Goal: Task Accomplishment & Management: Manage account settings

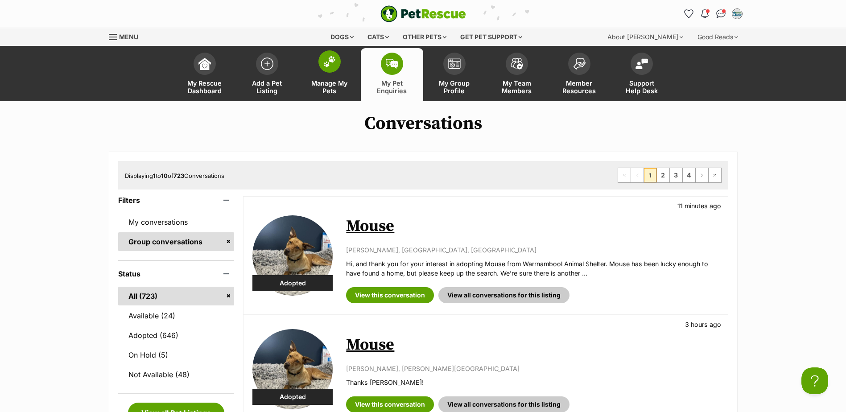
click at [315, 71] on link "Manage My Pets" at bounding box center [329, 74] width 62 height 53
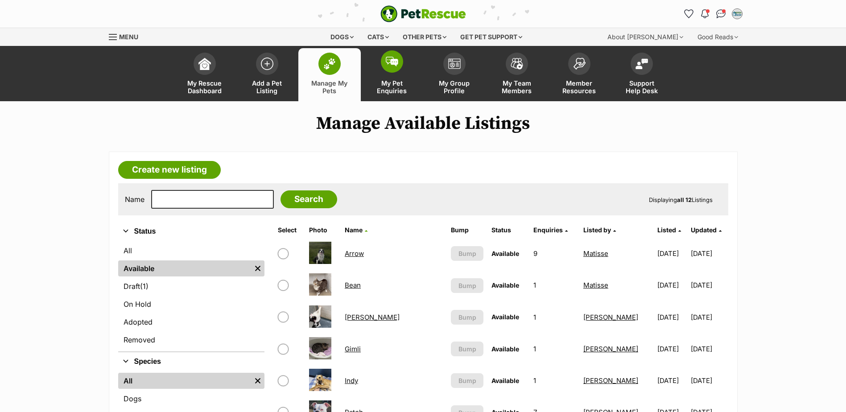
click at [396, 76] on link "My Pet Enquiries" at bounding box center [392, 74] width 62 height 53
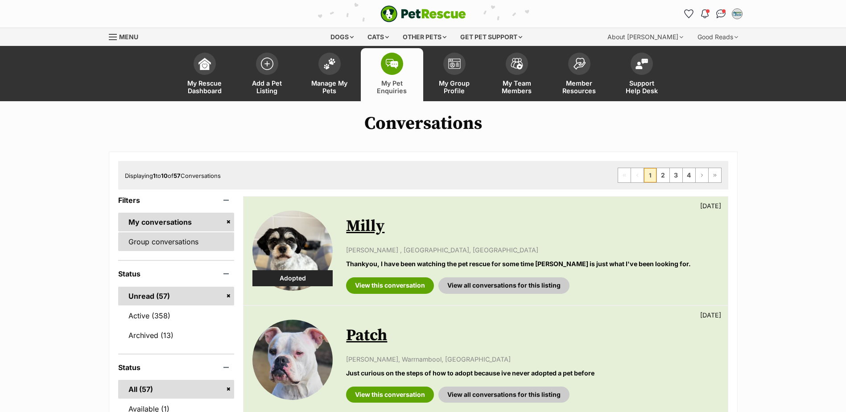
click at [199, 240] on link "Group conversations" at bounding box center [176, 241] width 116 height 19
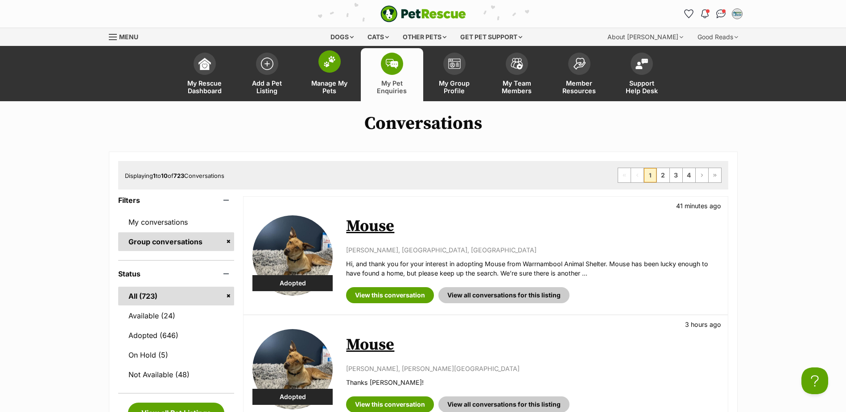
click at [329, 65] on img at bounding box center [329, 62] width 12 height 12
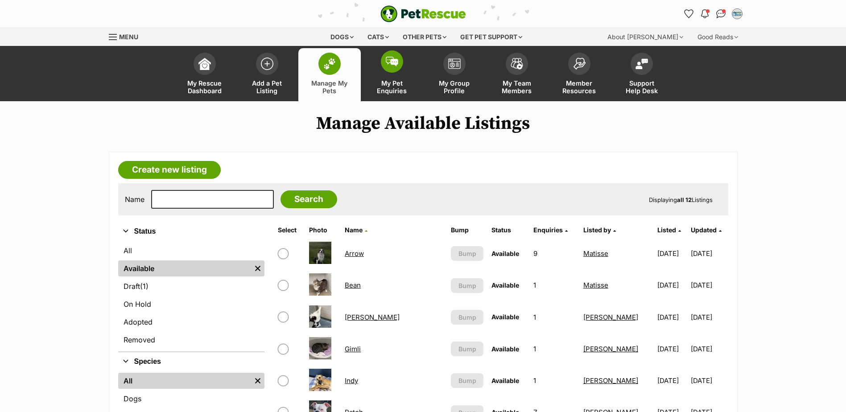
click at [379, 79] on link "My Pet Enquiries" at bounding box center [392, 74] width 62 height 53
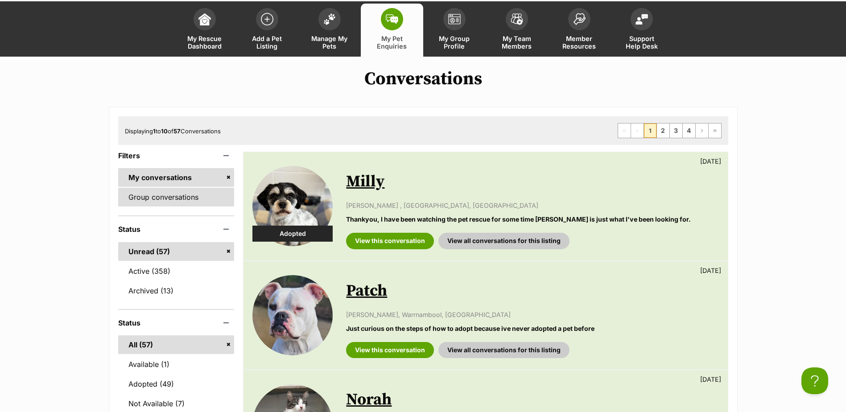
click at [177, 203] on link "Group conversations" at bounding box center [176, 197] width 116 height 19
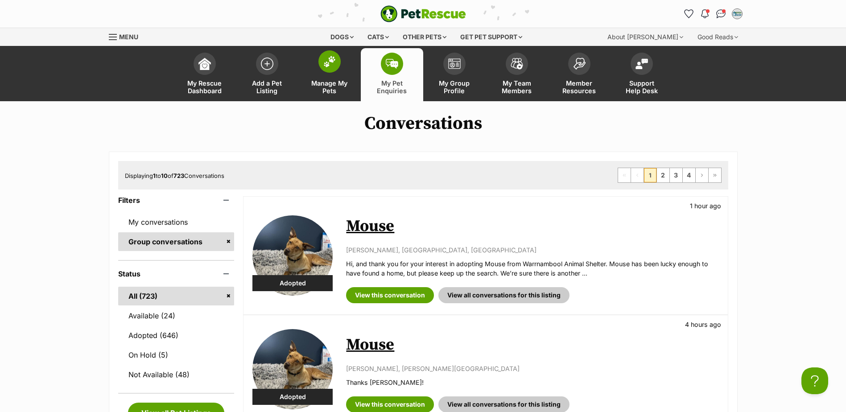
click at [337, 89] on span "Manage My Pets" at bounding box center [329, 86] width 40 height 15
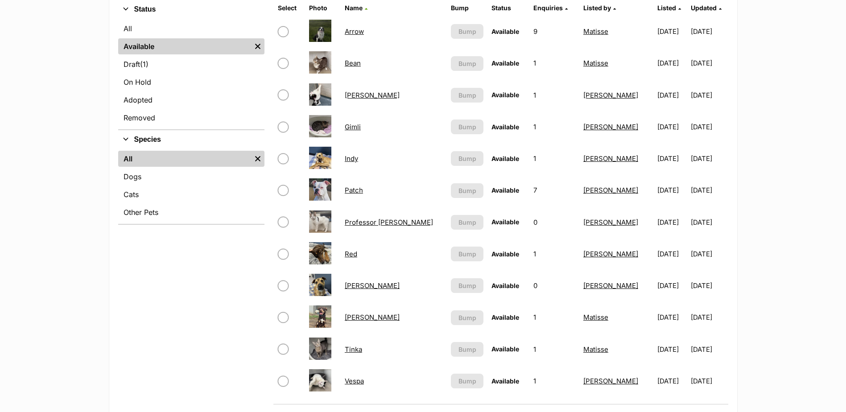
scroll to position [223, 0]
click at [355, 156] on link "Indy" at bounding box center [351, 157] width 13 height 8
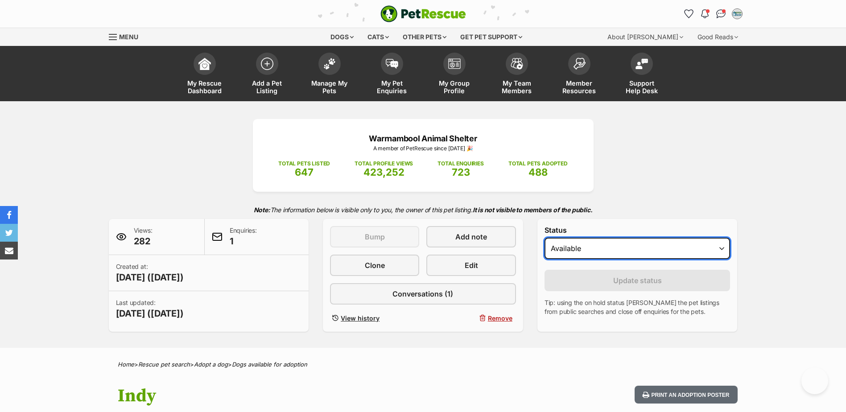
drag, startPoint x: 659, startPoint y: 247, endPoint x: 650, endPoint y: 259, distance: 15.5
click at [659, 247] on select "Draft - not available as listing has enquires Available On hold Adopted" at bounding box center [637, 248] width 186 height 21
select select "rehomed"
click at [544, 238] on select "Draft - not available as listing has enquires Available On hold Adopted" at bounding box center [637, 248] width 186 height 21
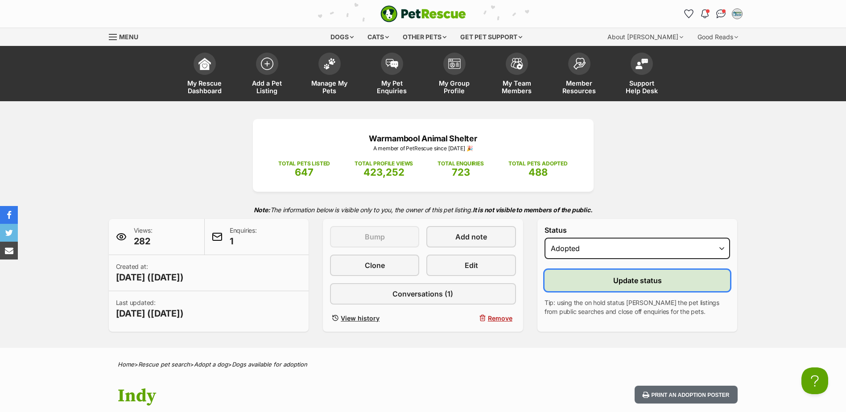
click at [615, 284] on span "Update status" at bounding box center [637, 280] width 49 height 11
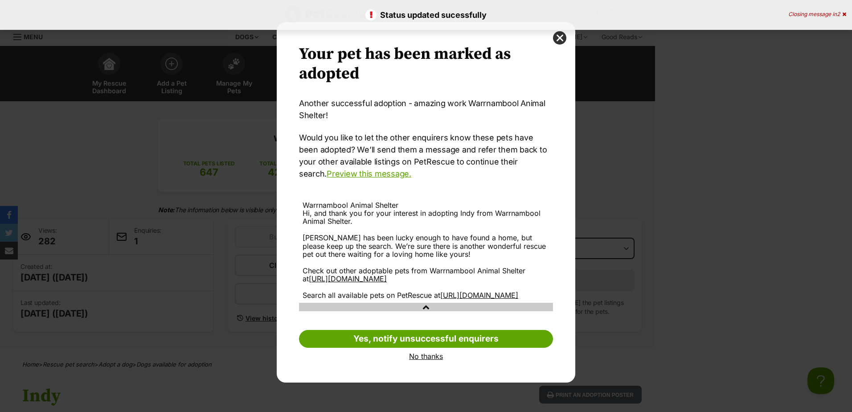
click at [428, 360] on link "No thanks" at bounding box center [426, 356] width 254 height 8
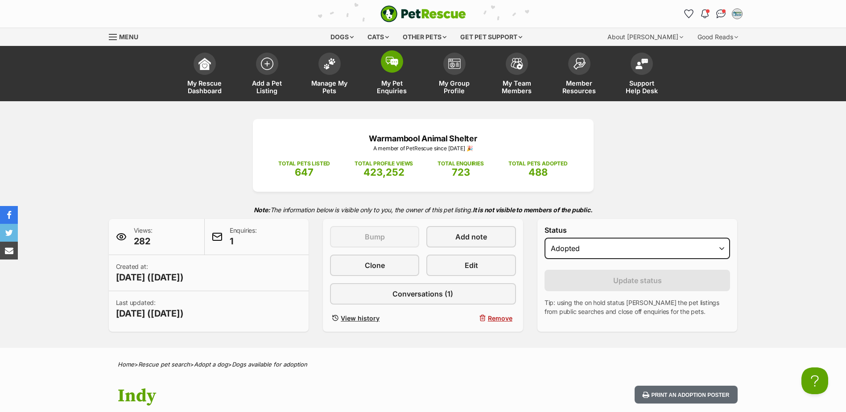
click at [387, 72] on link "My Pet Enquiries" at bounding box center [392, 74] width 62 height 53
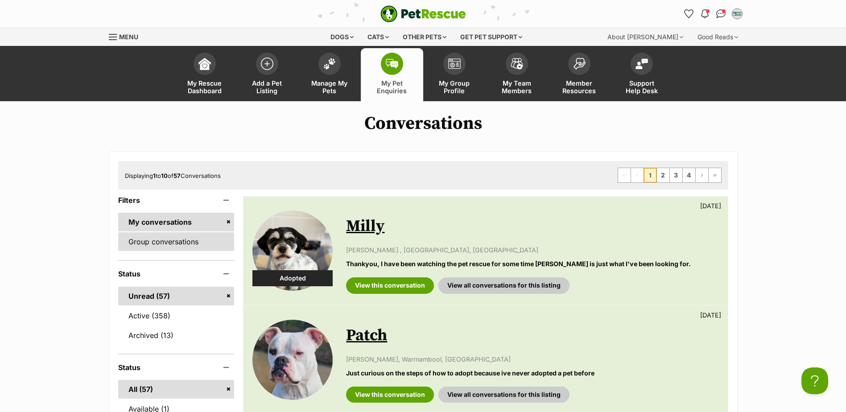
click at [193, 243] on link "Group conversations" at bounding box center [176, 241] width 116 height 19
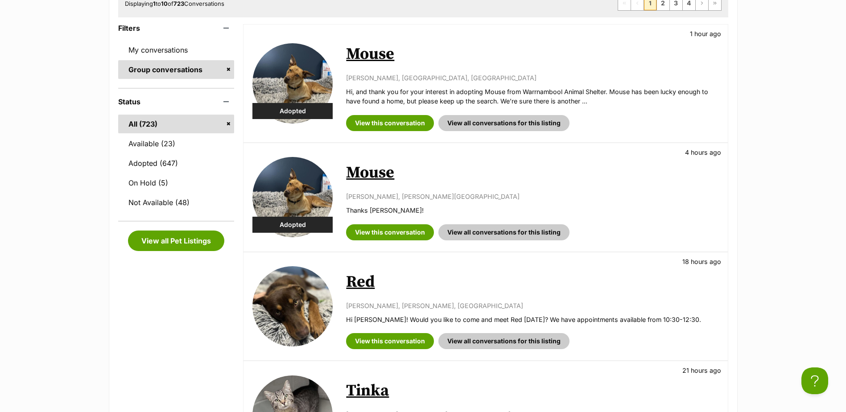
scroll to position [223, 0]
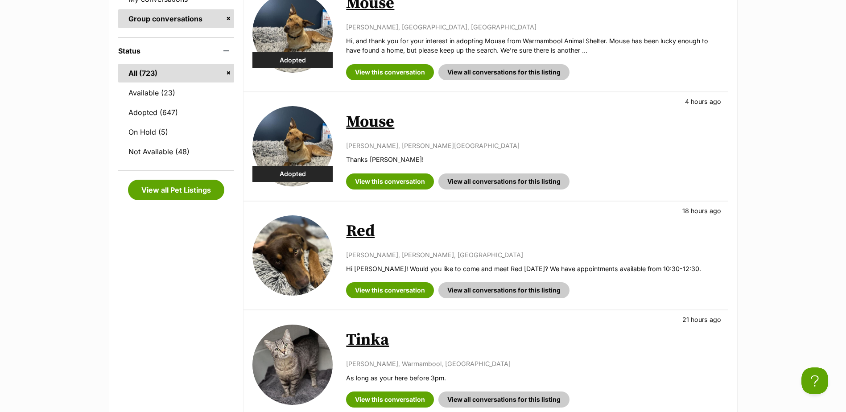
click at [369, 235] on link "Red" at bounding box center [360, 231] width 29 height 20
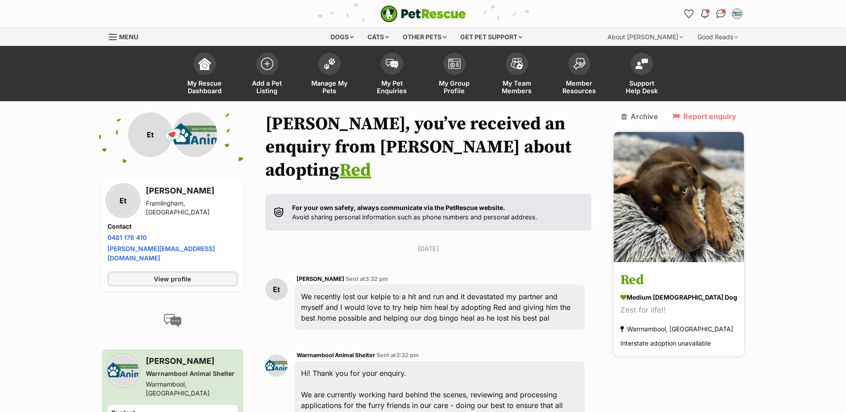
click at [657, 271] on h3 "Red" at bounding box center [678, 281] width 117 height 20
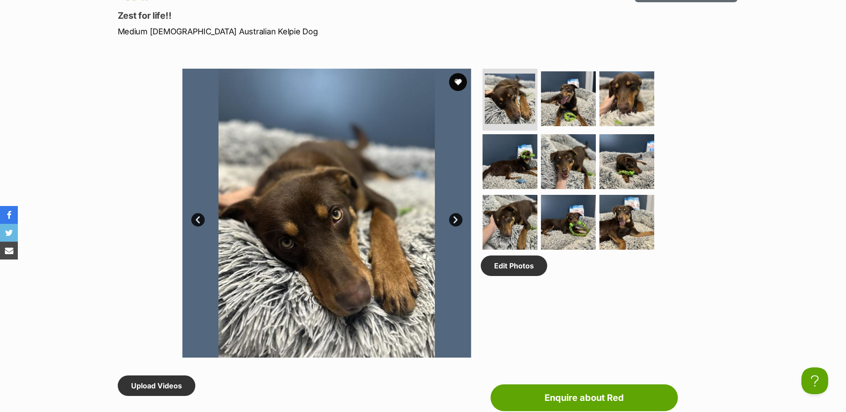
drag, startPoint x: 627, startPoint y: 220, endPoint x: 595, endPoint y: 224, distance: 32.3
click at [627, 220] on img at bounding box center [626, 222] width 55 height 55
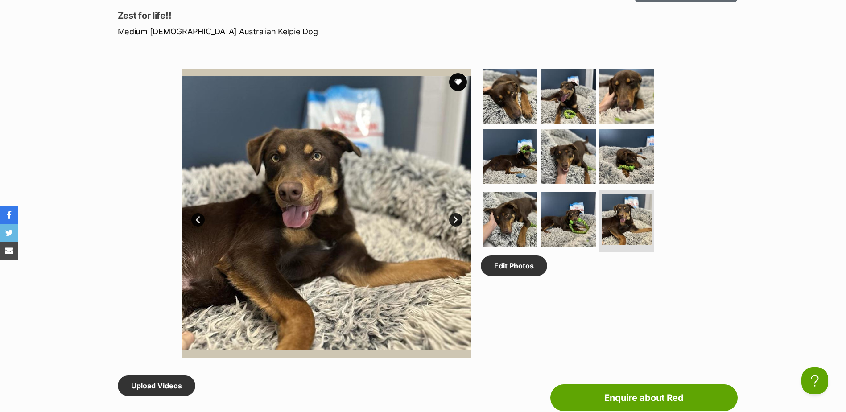
click at [199, 222] on link "Prev" at bounding box center [197, 219] width 13 height 13
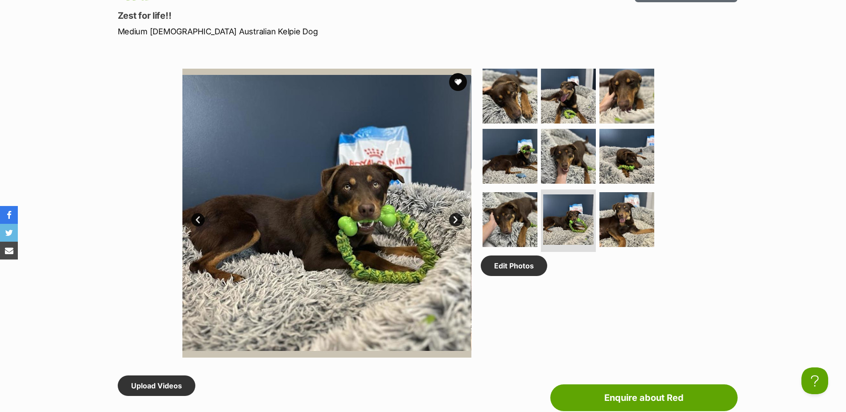
click at [199, 222] on link "Prev" at bounding box center [197, 219] width 13 height 13
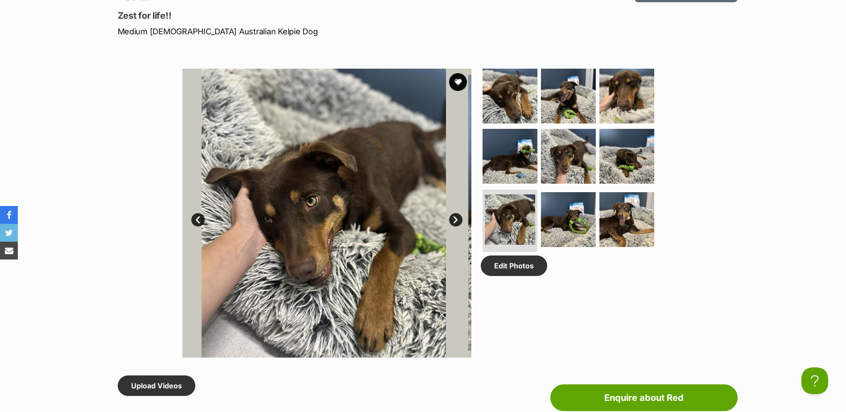
click at [199, 222] on link "Prev" at bounding box center [197, 219] width 13 height 13
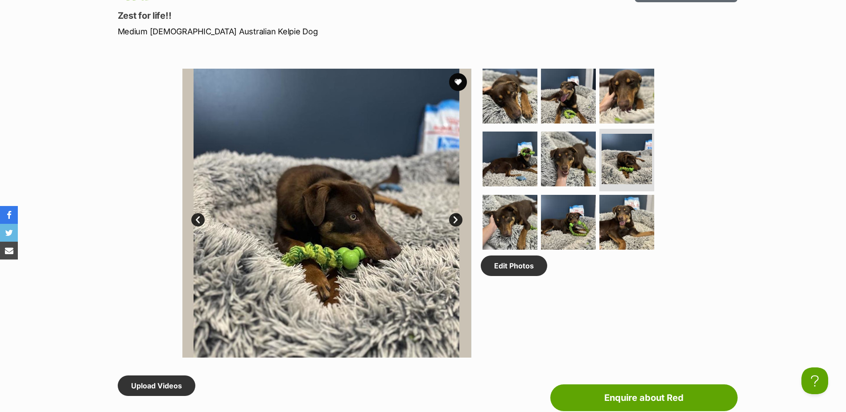
click at [199, 222] on link "Prev" at bounding box center [197, 219] width 13 height 13
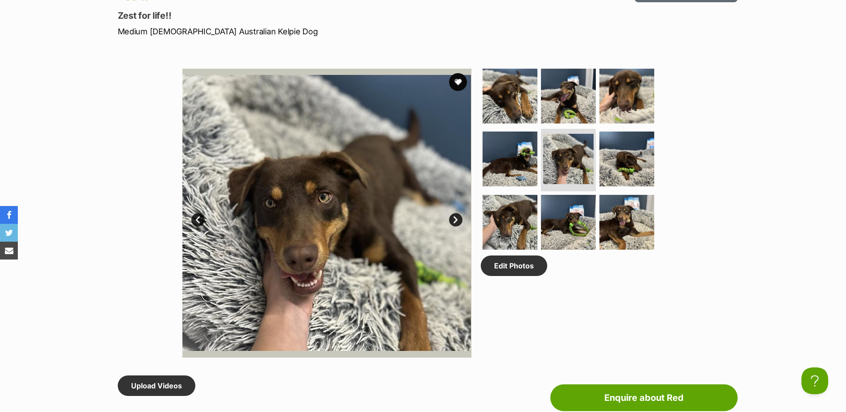
click at [199, 222] on link "Prev" at bounding box center [197, 219] width 13 height 13
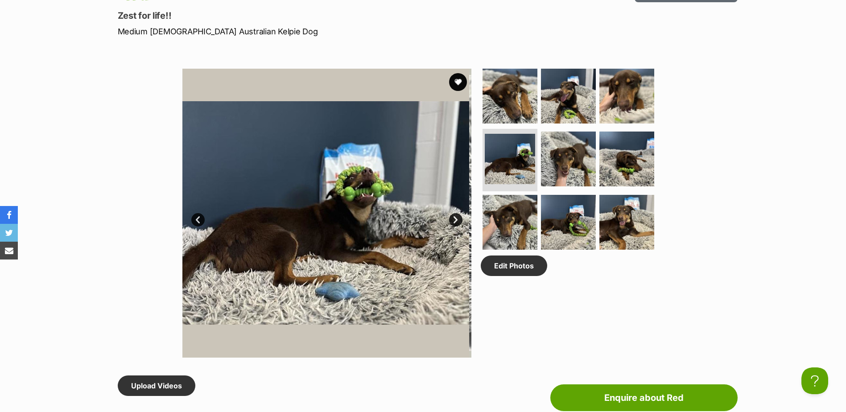
click at [199, 222] on link "Prev" at bounding box center [197, 219] width 13 height 13
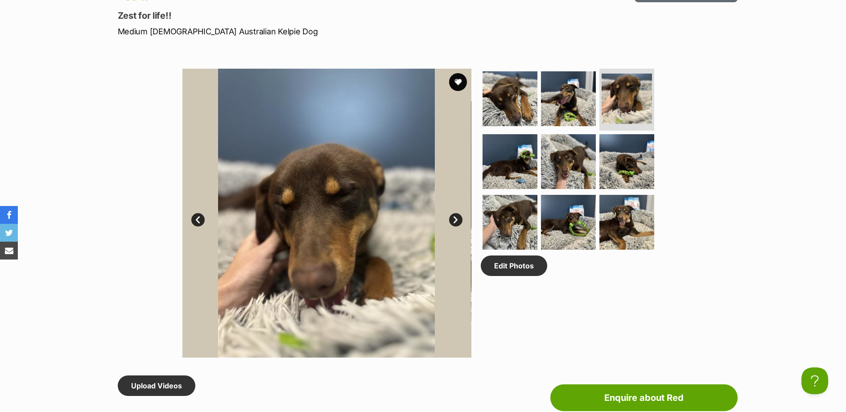
click at [199, 222] on link "Prev" at bounding box center [197, 219] width 13 height 13
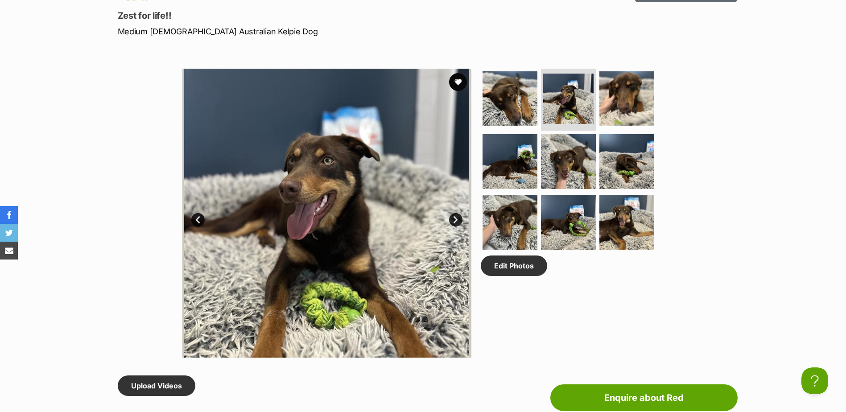
click at [199, 222] on link "Prev" at bounding box center [197, 219] width 13 height 13
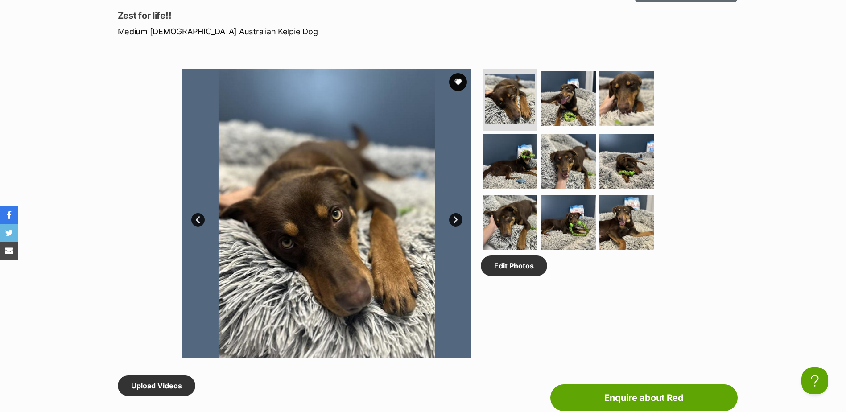
click at [199, 222] on link "Prev" at bounding box center [197, 219] width 13 height 13
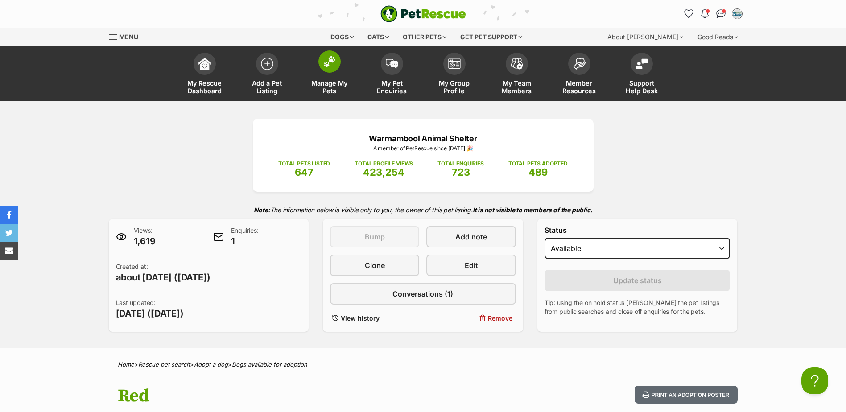
click at [337, 60] on span at bounding box center [329, 61] width 22 height 22
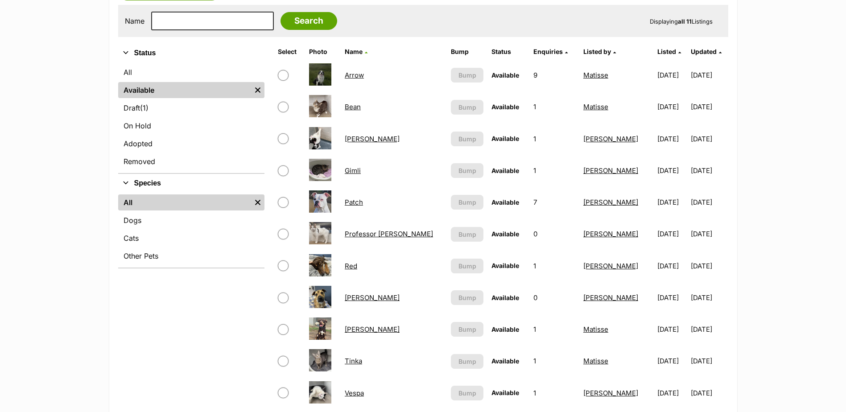
scroll to position [223, 0]
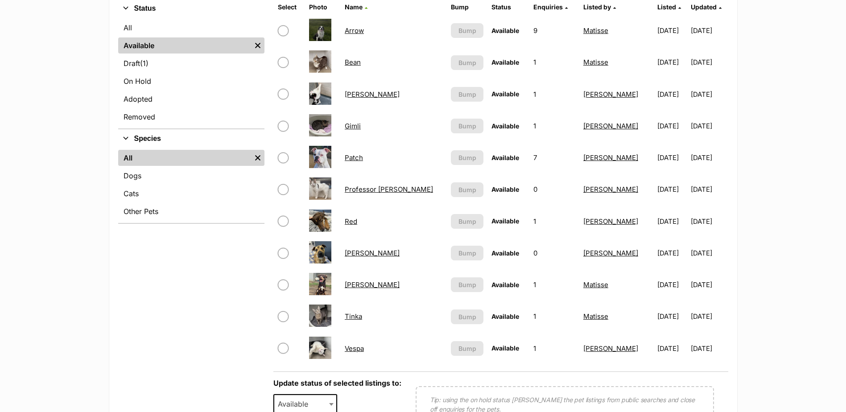
click at [356, 282] on link "Tim" at bounding box center [372, 284] width 55 height 8
click at [356, 221] on link "Red" at bounding box center [351, 221] width 12 height 8
click at [361, 287] on link "[PERSON_NAME]" at bounding box center [372, 284] width 55 height 8
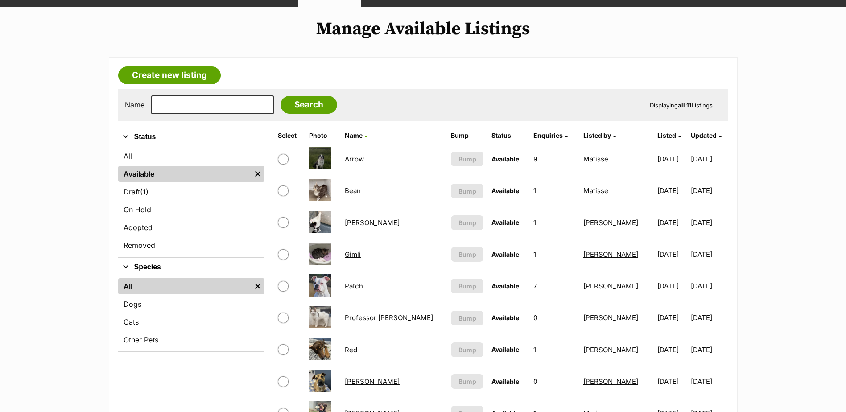
scroll to position [89, 0]
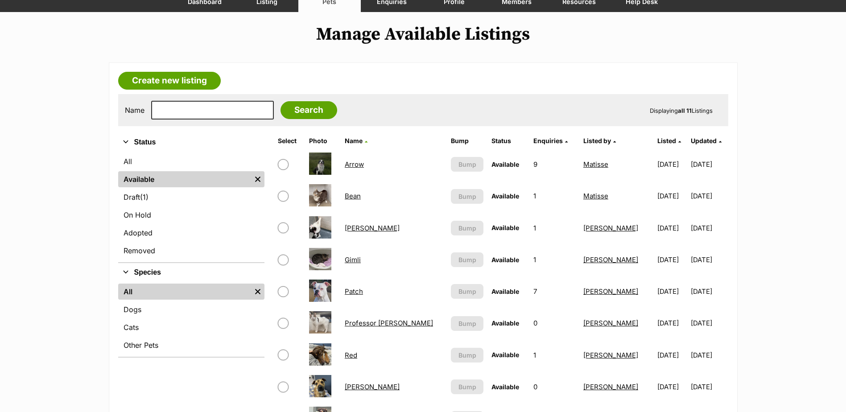
click at [357, 358] on link "Red" at bounding box center [351, 355] width 12 height 8
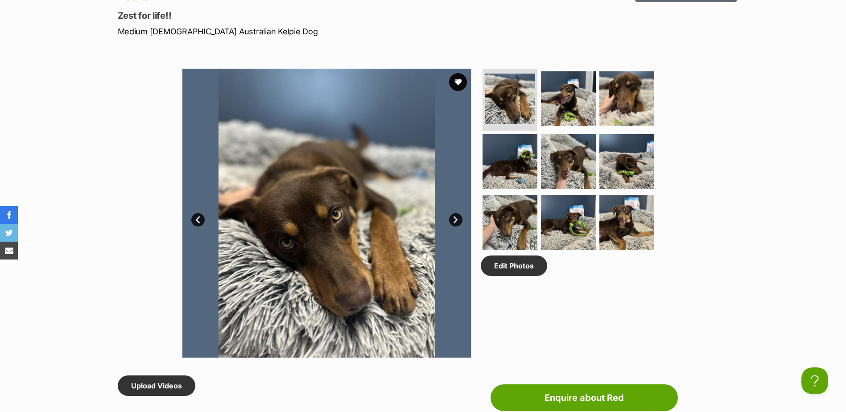
click at [457, 217] on link "Next" at bounding box center [455, 219] width 13 height 13
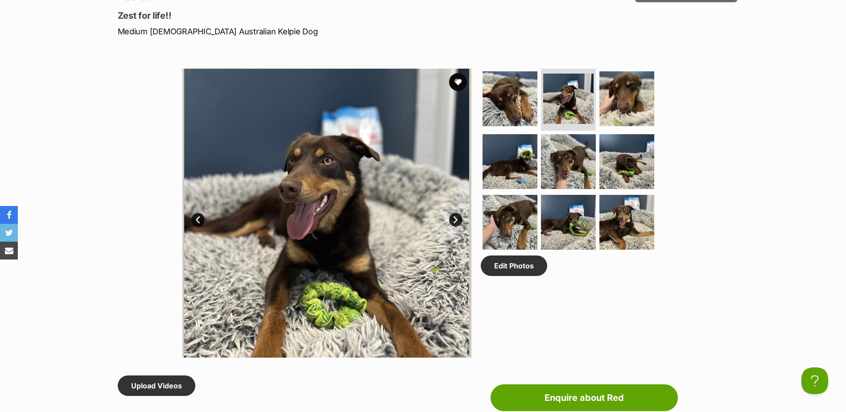
click at [456, 218] on link "Next" at bounding box center [455, 219] width 13 height 13
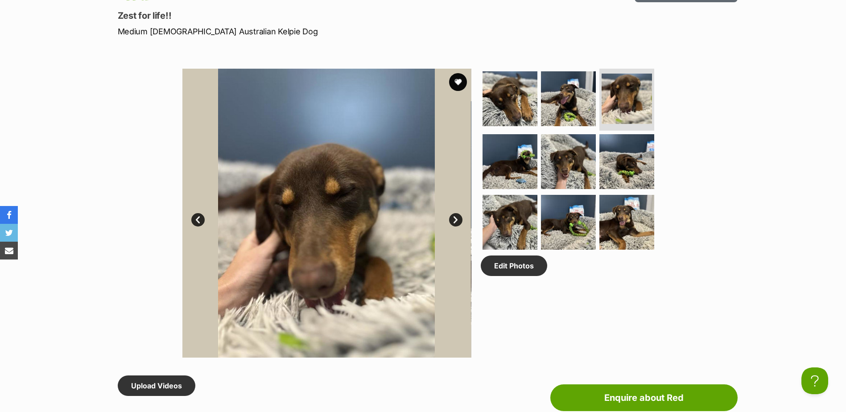
click at [456, 218] on link "Next" at bounding box center [455, 219] width 13 height 13
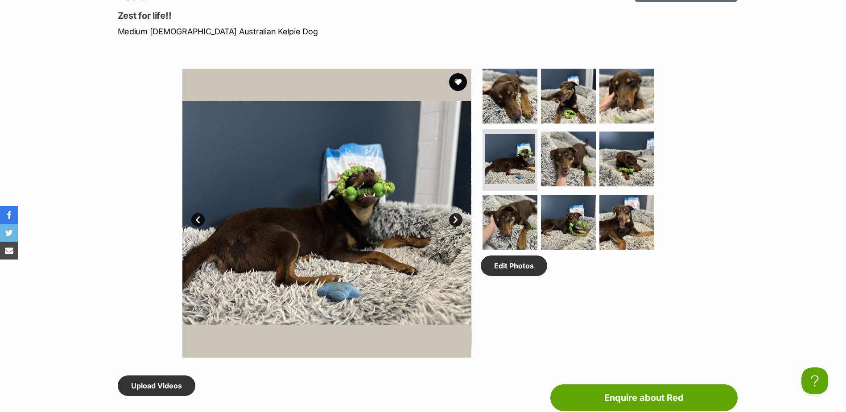
click at [456, 218] on link "Next" at bounding box center [455, 219] width 13 height 13
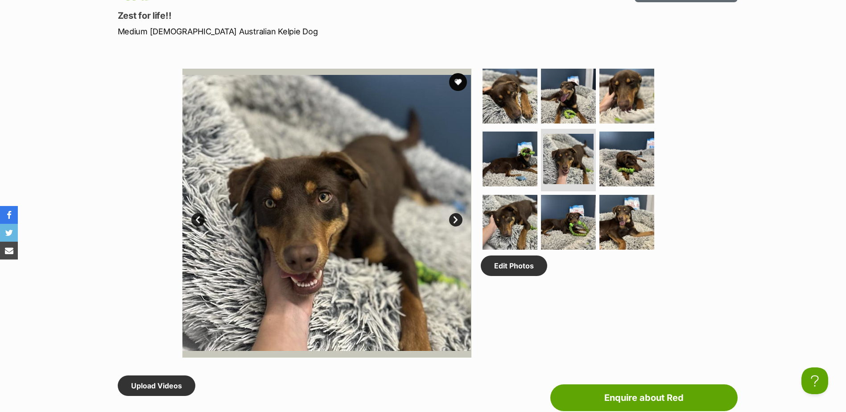
click at [457, 216] on link "Next" at bounding box center [455, 219] width 13 height 13
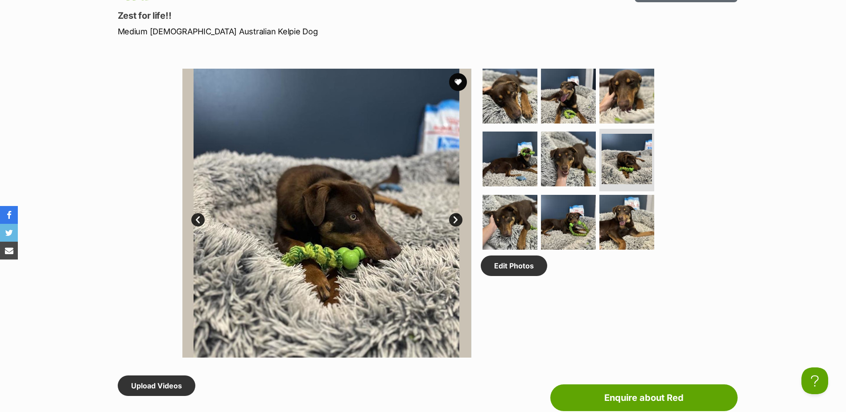
click at [457, 216] on link "Next" at bounding box center [455, 219] width 13 height 13
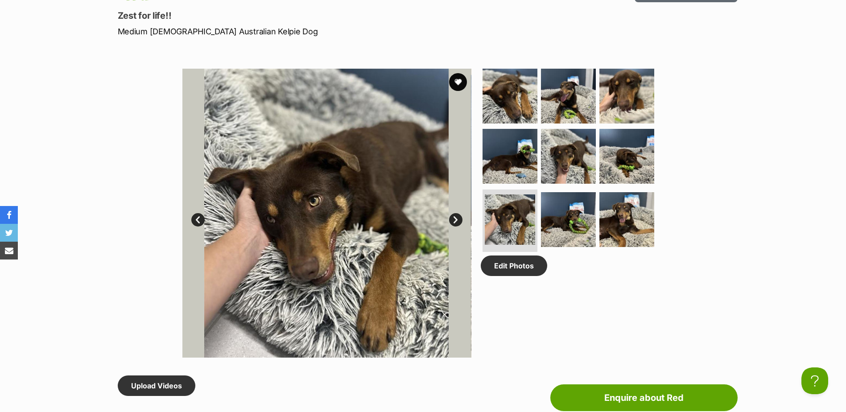
click at [457, 217] on link "Next" at bounding box center [455, 219] width 13 height 13
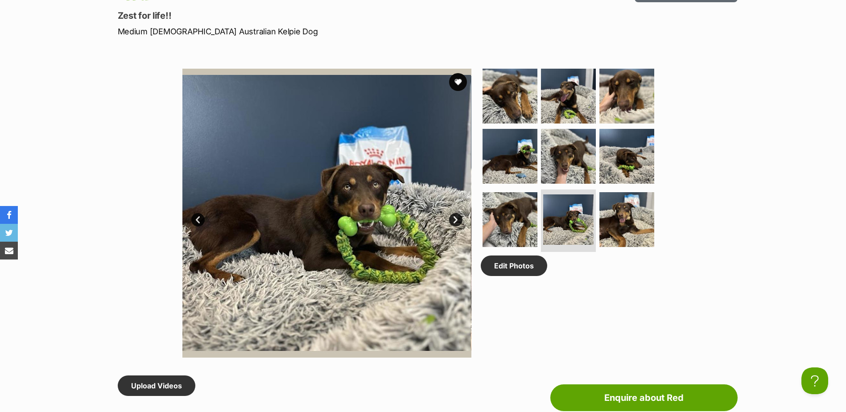
click at [457, 217] on link "Next" at bounding box center [455, 219] width 13 height 13
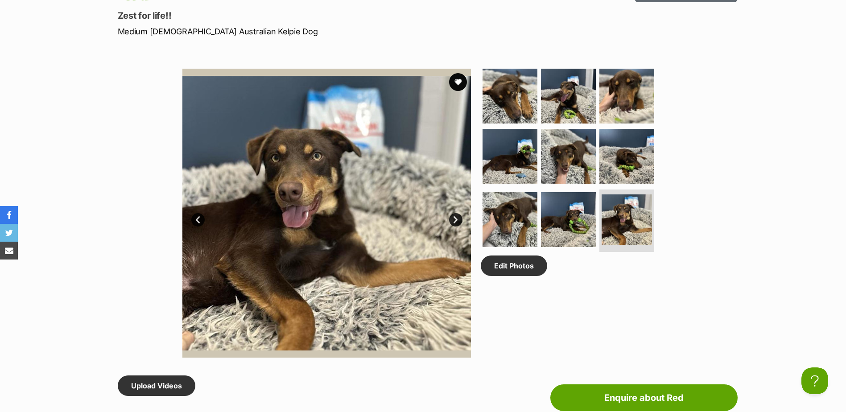
click at [457, 217] on link "Next" at bounding box center [455, 219] width 13 height 13
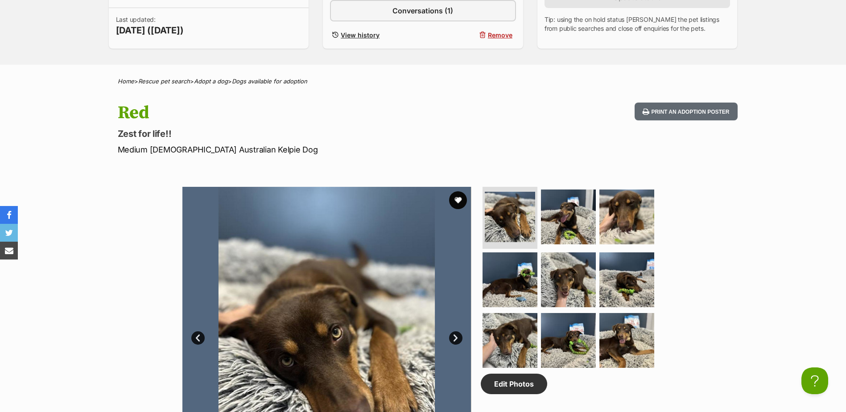
scroll to position [401, 0]
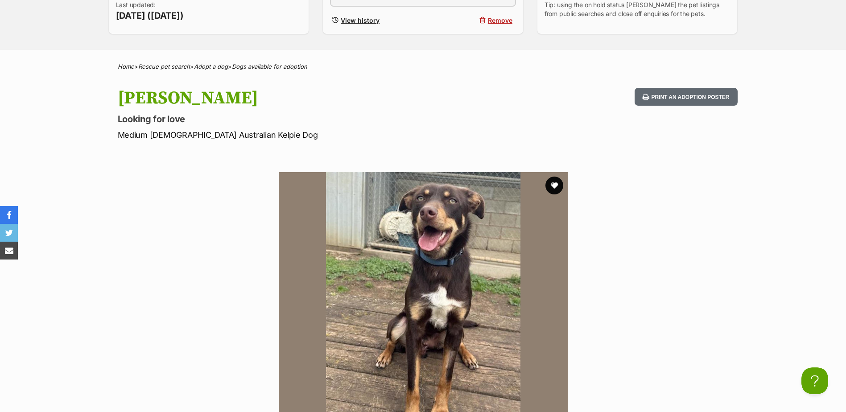
scroll to position [223, 0]
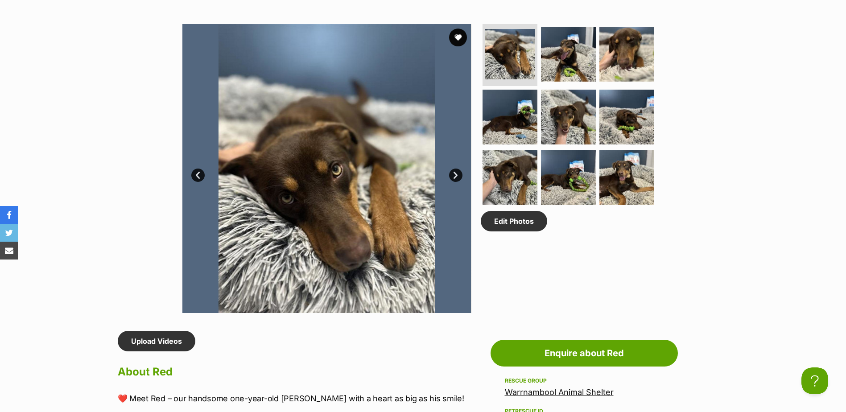
click at [461, 179] on link "Next" at bounding box center [455, 175] width 13 height 13
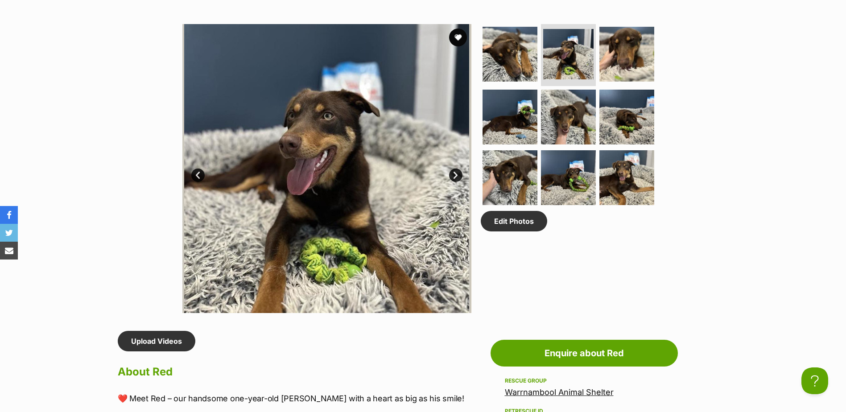
click at [461, 179] on link "Next" at bounding box center [455, 175] width 13 height 13
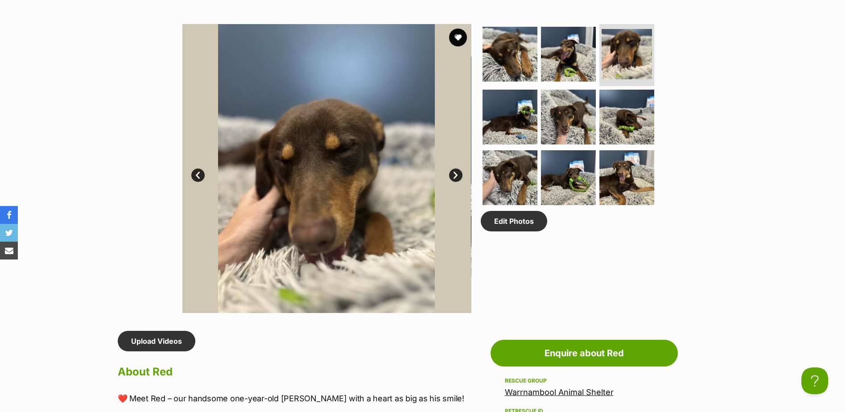
click at [461, 179] on link "Next" at bounding box center [455, 175] width 13 height 13
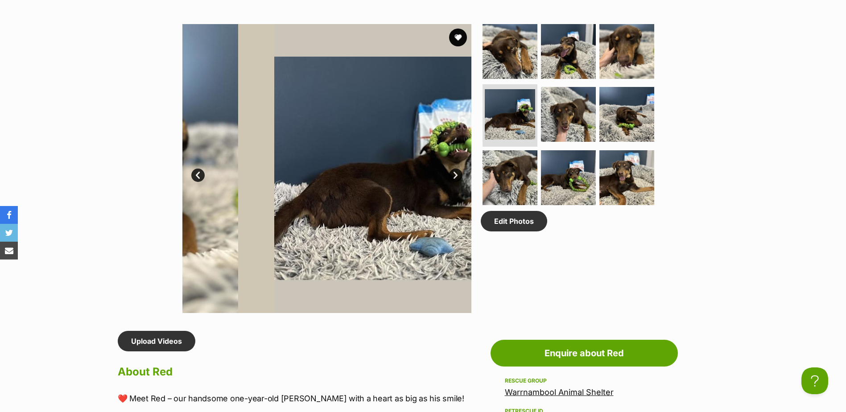
click at [461, 180] on link "Next" at bounding box center [455, 175] width 13 height 13
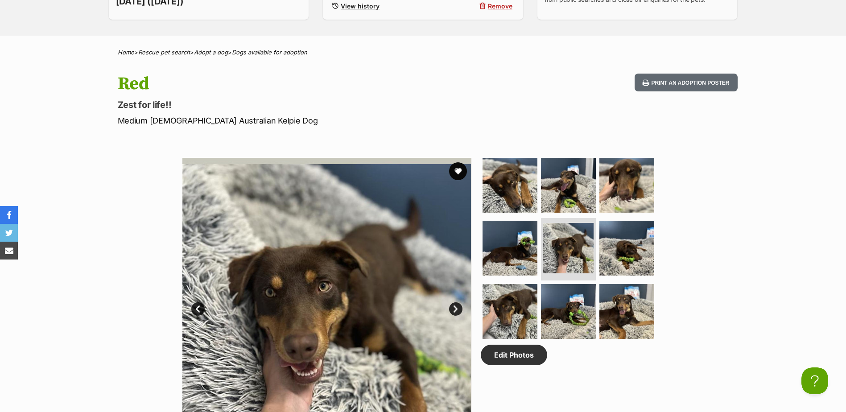
click at [456, 312] on link "Next" at bounding box center [455, 308] width 13 height 13
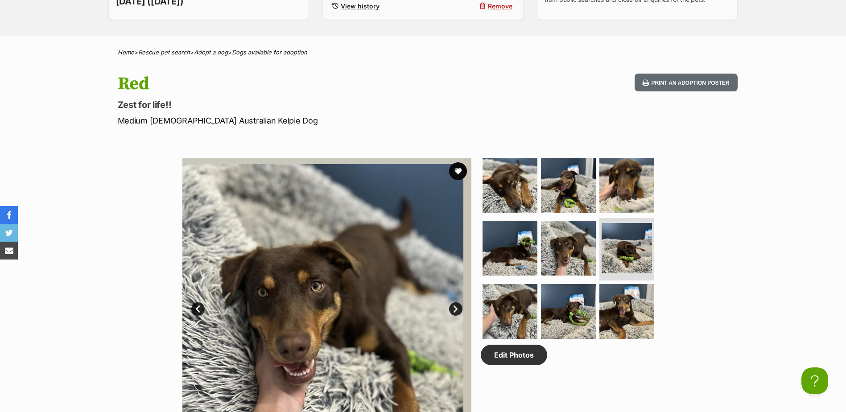
click at [456, 312] on link "Next" at bounding box center [455, 308] width 13 height 13
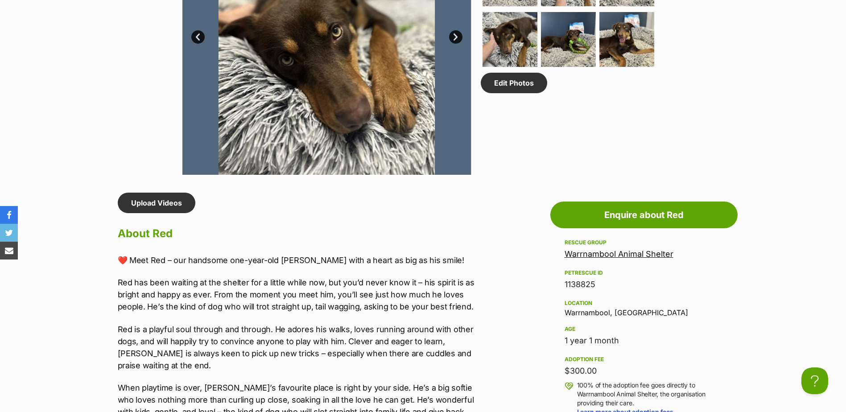
scroll to position [406, 0]
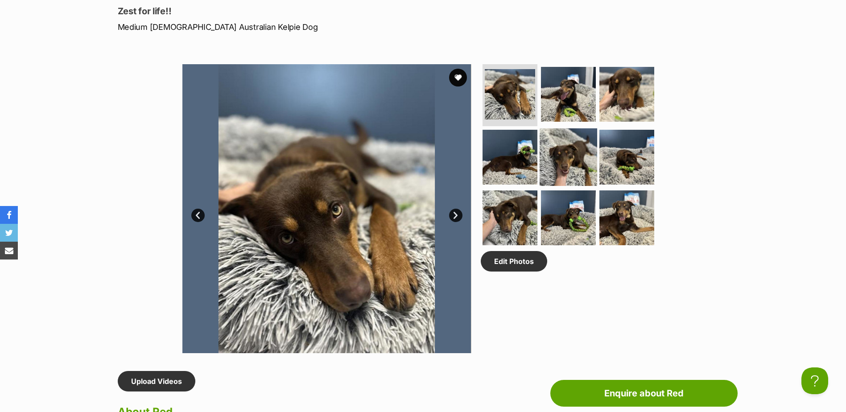
click at [558, 152] on img at bounding box center [568, 157] width 58 height 58
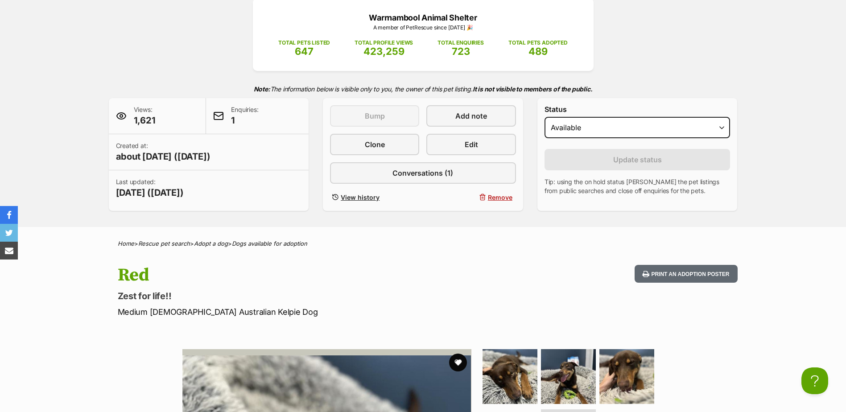
scroll to position [4, 0]
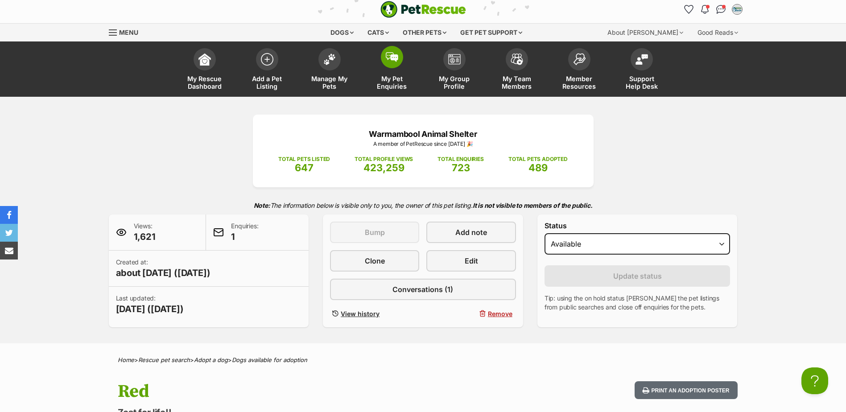
click at [393, 53] on img at bounding box center [392, 57] width 12 height 10
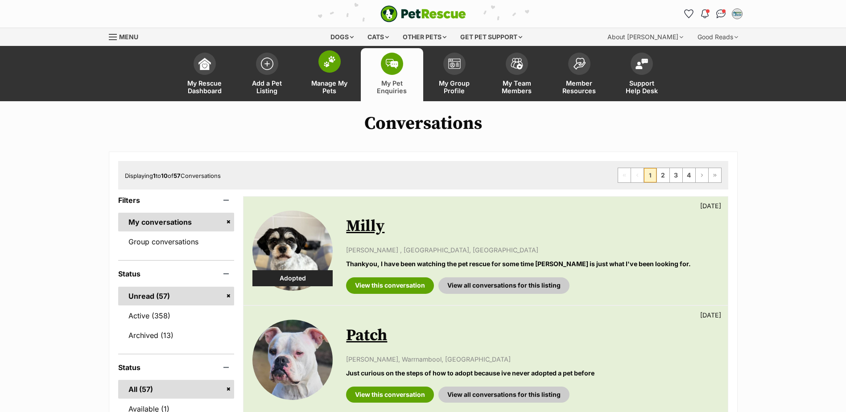
click at [319, 73] on link "Manage My Pets" at bounding box center [329, 74] width 62 height 53
click at [320, 72] on link "Manage My Pets" at bounding box center [329, 74] width 62 height 53
click at [336, 62] on span at bounding box center [329, 61] width 22 height 22
click at [333, 76] on link "Manage My Pets" at bounding box center [329, 74] width 62 height 53
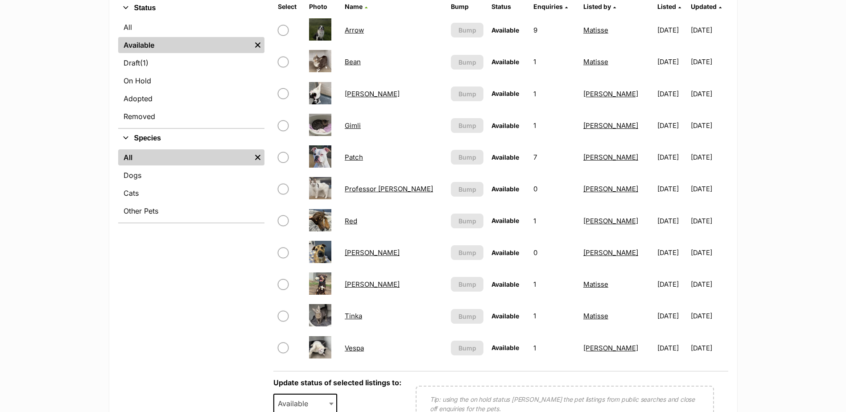
scroll to position [223, 0]
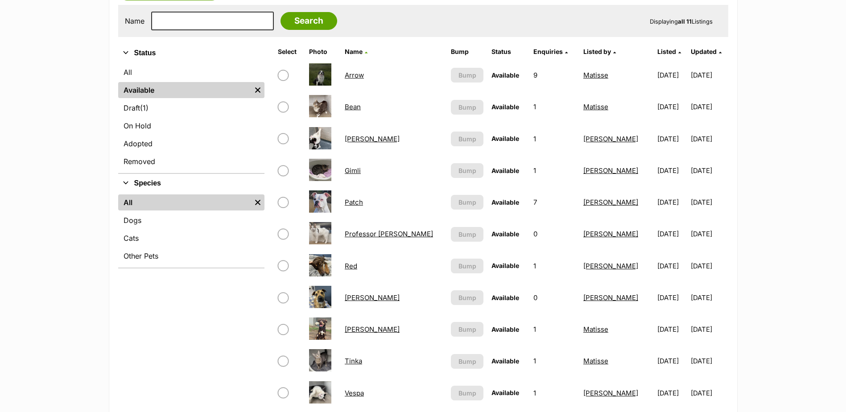
scroll to position [312, 0]
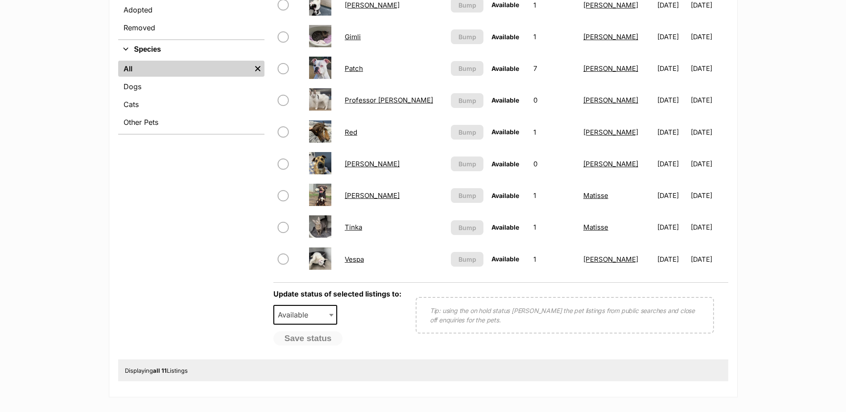
click at [162, 290] on div "Refine your search Status All Available Remove filter Draft (1) Items On Hold A…" at bounding box center [191, 134] width 146 height 449
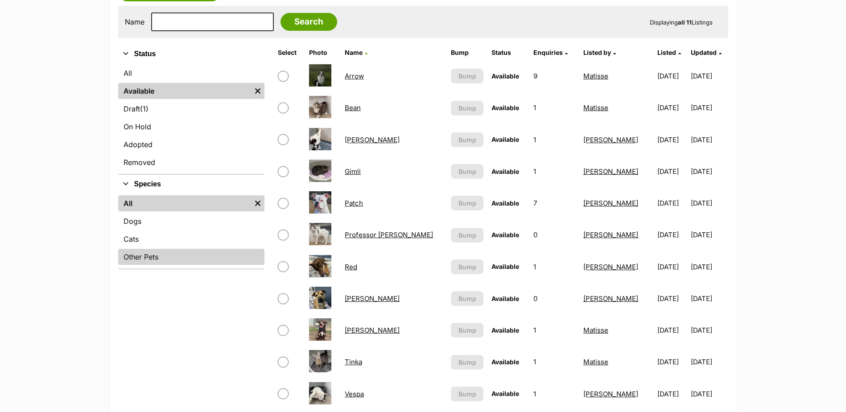
scroll to position [178, 0]
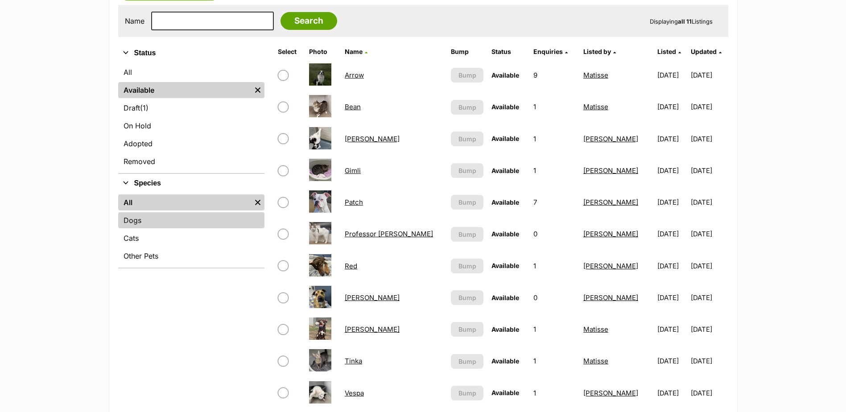
click at [219, 225] on link "Dogs" at bounding box center [191, 220] width 146 height 16
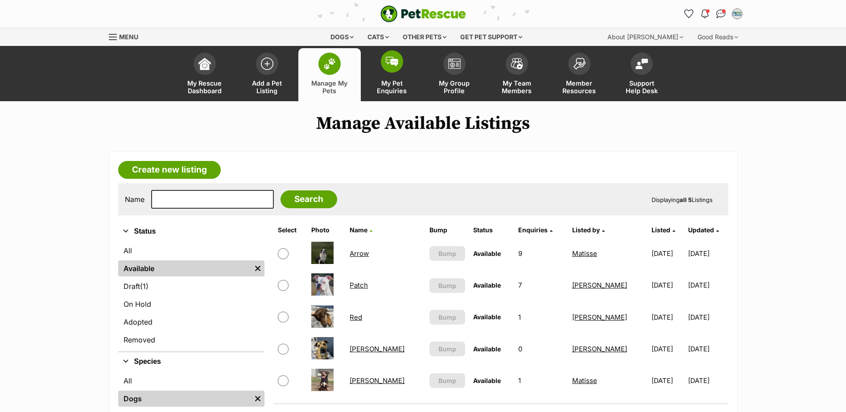
click at [390, 85] on span "My Pet Enquiries" at bounding box center [392, 86] width 40 height 15
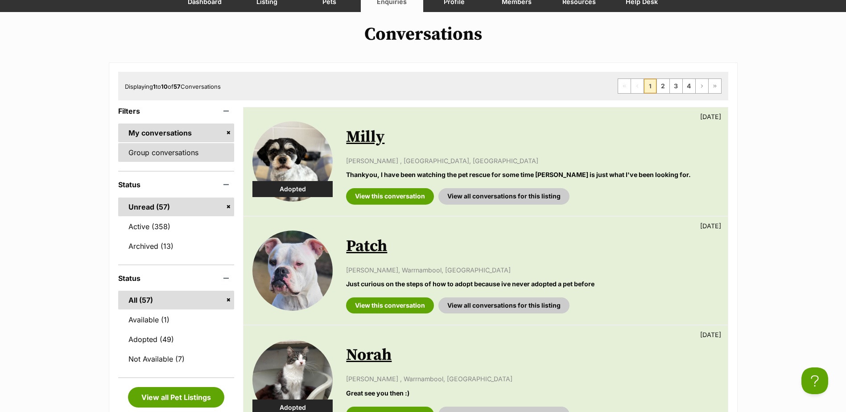
click at [187, 156] on link "Group conversations" at bounding box center [176, 152] width 116 height 19
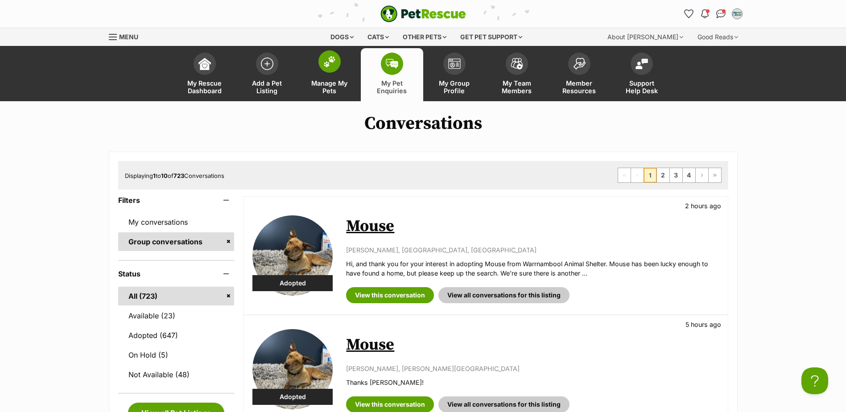
click at [335, 75] on link "Manage My Pets" at bounding box center [329, 74] width 62 height 53
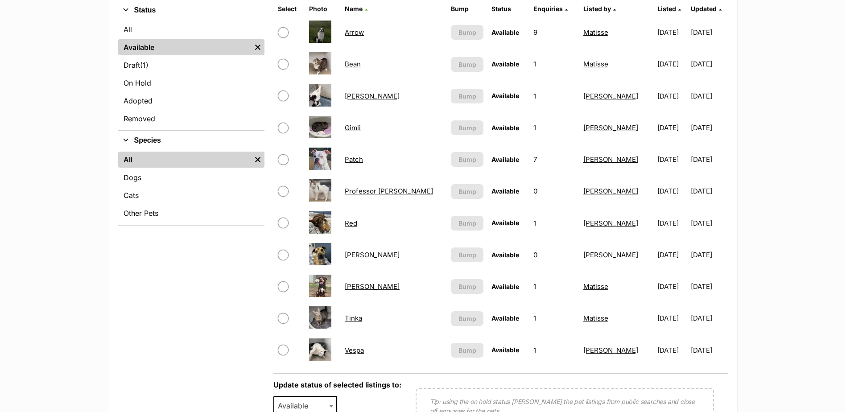
scroll to position [223, 0]
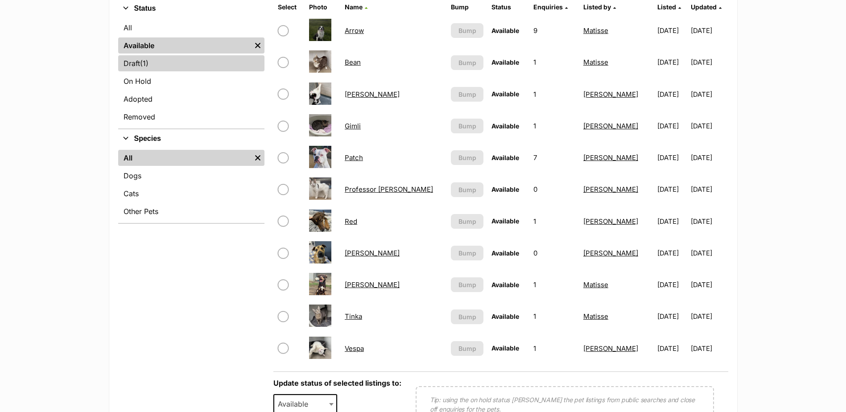
click at [185, 66] on link "Draft (1) Items" at bounding box center [191, 63] width 146 height 16
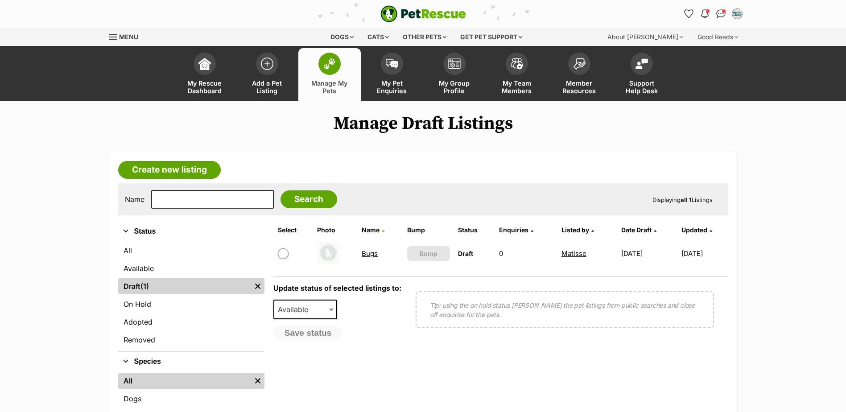
scroll to position [134, 0]
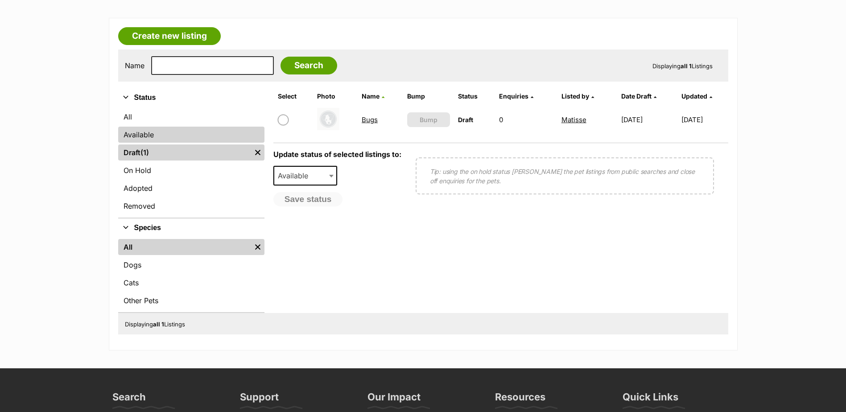
click at [200, 129] on link "Available" at bounding box center [191, 135] width 146 height 16
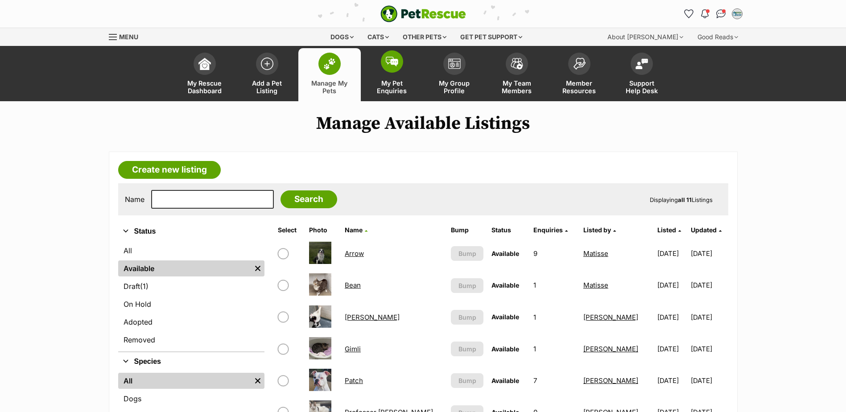
click at [399, 63] on span at bounding box center [392, 61] width 22 height 22
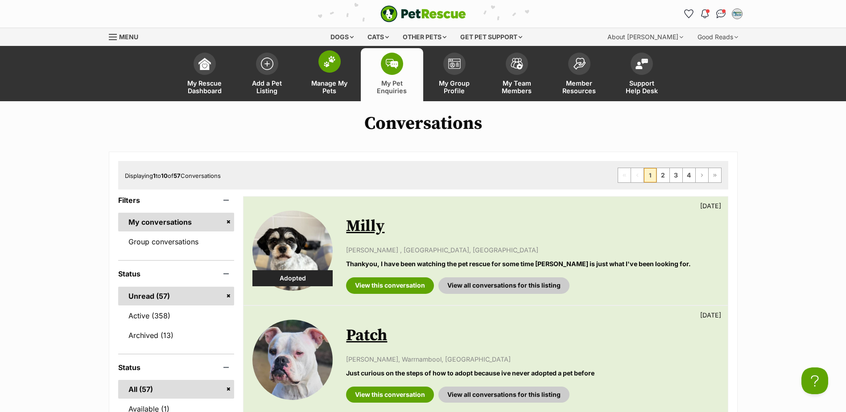
click at [321, 85] on span "Manage My Pets" at bounding box center [329, 86] width 40 height 15
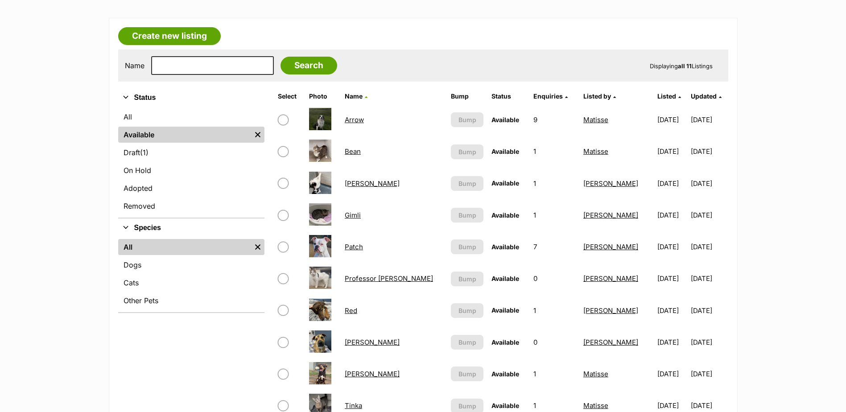
scroll to position [223, 0]
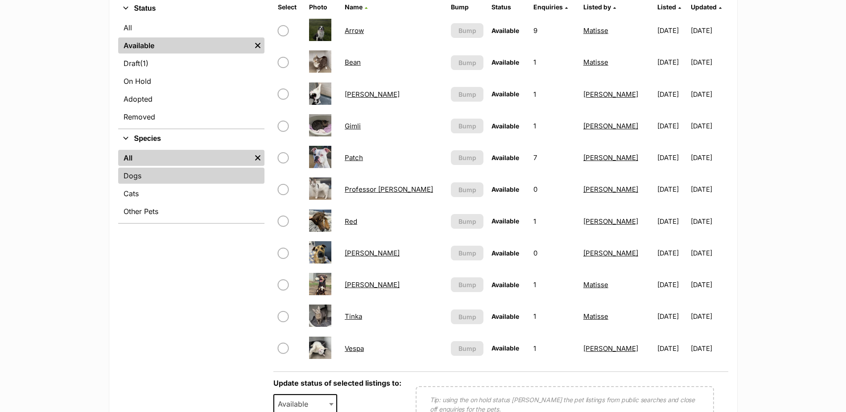
click at [204, 175] on link "Dogs" at bounding box center [191, 176] width 146 height 16
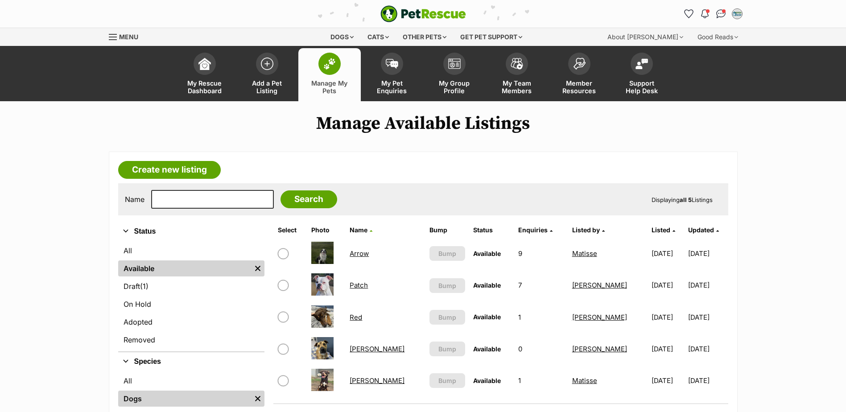
click at [366, 253] on link "Arrow" at bounding box center [359, 253] width 19 height 8
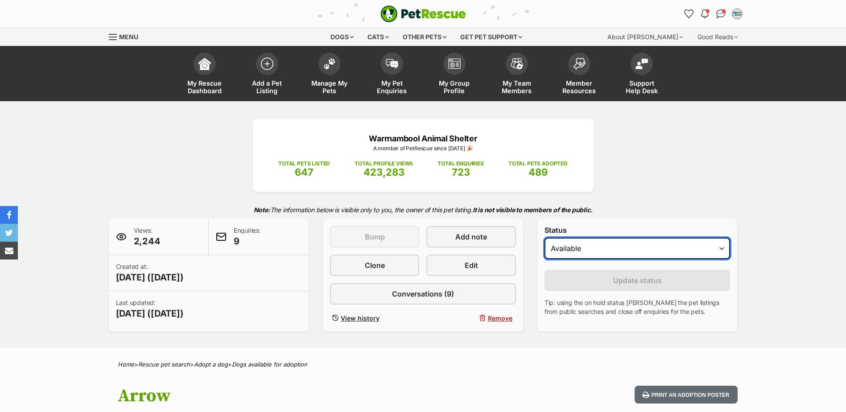
drag, startPoint x: 0, startPoint y: 0, endPoint x: 644, endPoint y: 249, distance: 690.3
click at [644, 249] on select "Draft - not available as listing has enquires Available On hold Adopted" at bounding box center [637, 248] width 186 height 21
select select "on_hold"
click at [544, 238] on select "Draft - not available as listing has enquires Available On hold Adopted" at bounding box center [637, 248] width 186 height 21
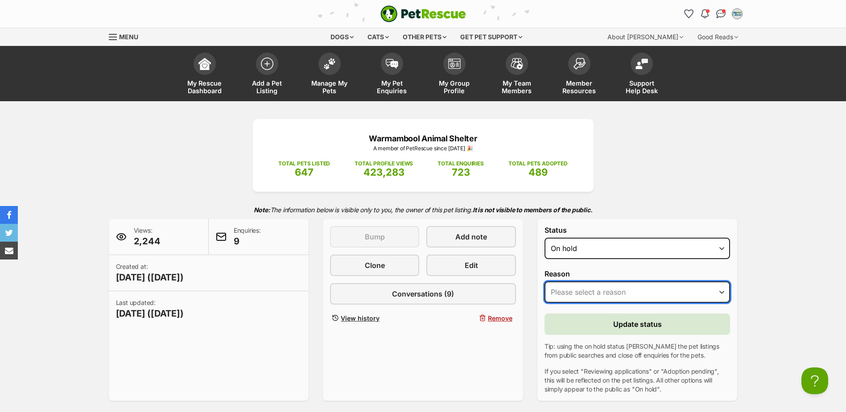
click at [629, 292] on select "Please select a reason Medical reasons Reviewing applications Adoption pending …" at bounding box center [637, 291] width 186 height 21
select select "adoption_pending"
click at [544, 281] on select "Please select a reason Medical reasons Reviewing applications Adoption pending …" at bounding box center [637, 291] width 186 height 21
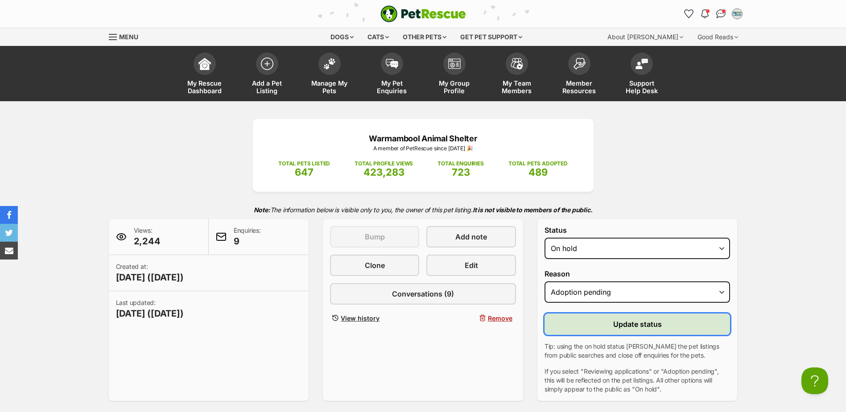
click at [630, 327] on span "Update status" at bounding box center [637, 324] width 49 height 11
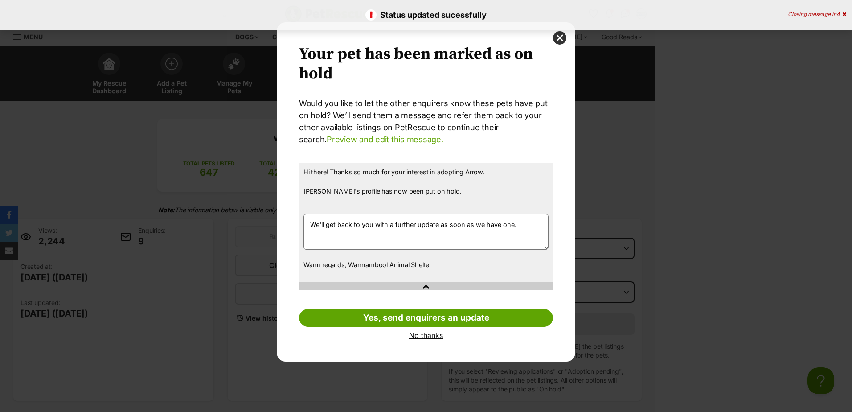
click at [426, 332] on link "No thanks" at bounding box center [426, 335] width 254 height 8
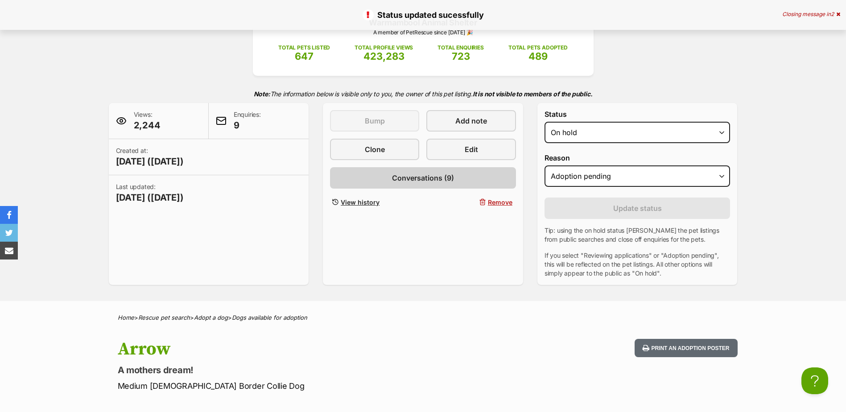
scroll to position [134, 0]
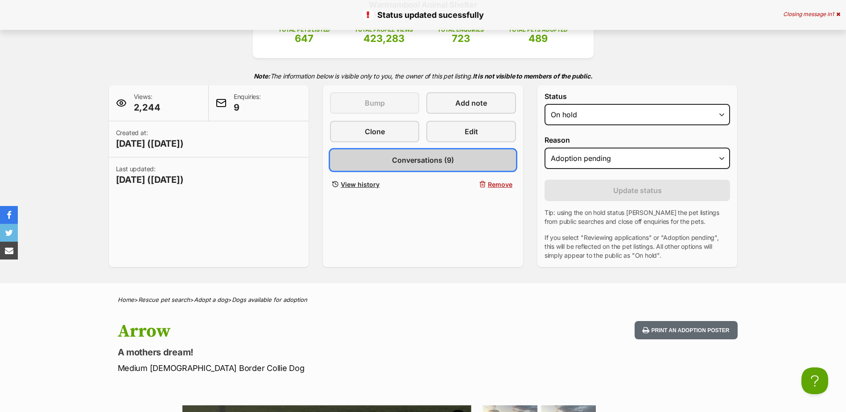
click at [465, 154] on link "Conversations (9)" at bounding box center [423, 159] width 186 height 21
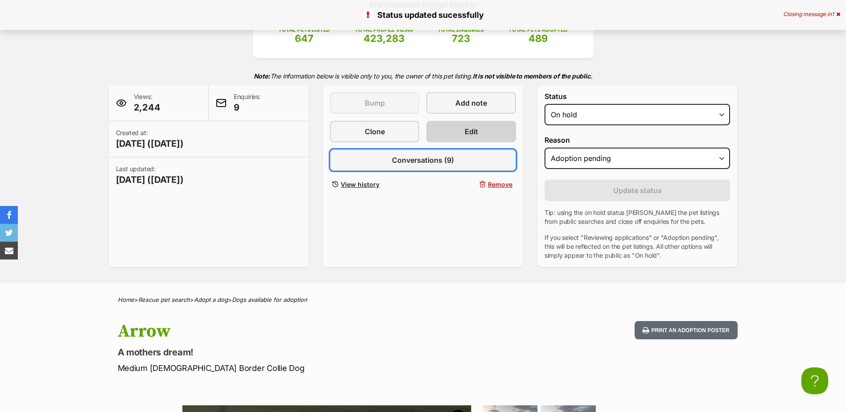
scroll to position [0, 0]
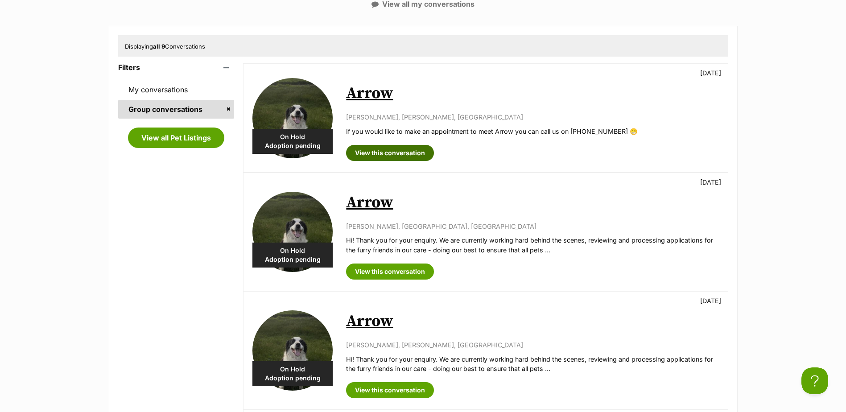
scroll to position [178, 0]
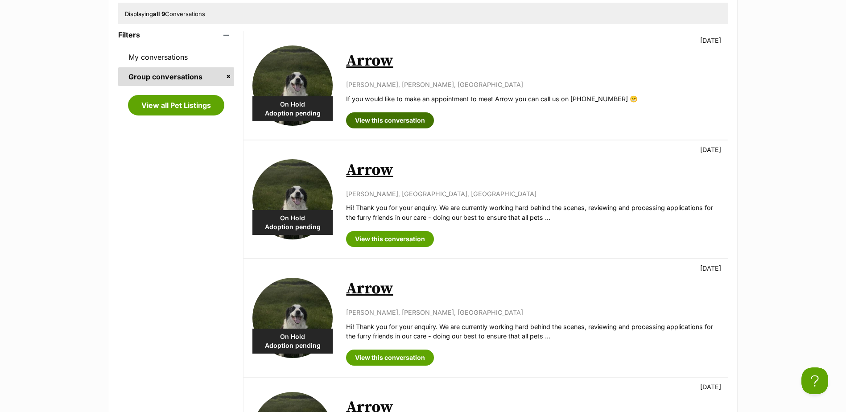
click at [403, 124] on link "View this conversation" at bounding box center [390, 120] width 88 height 16
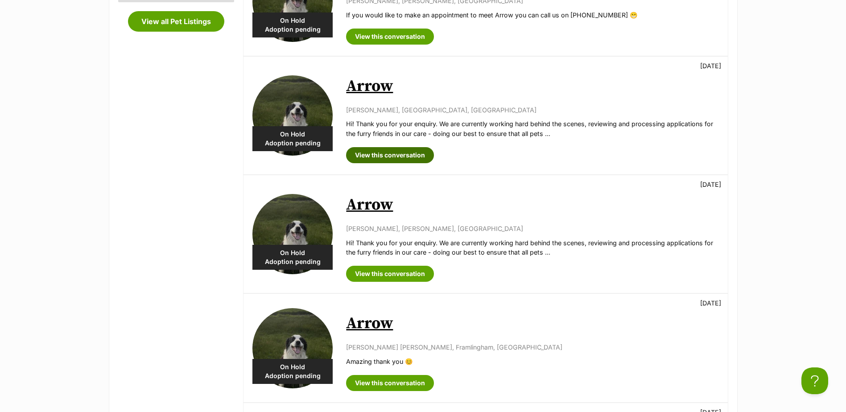
scroll to position [268, 0]
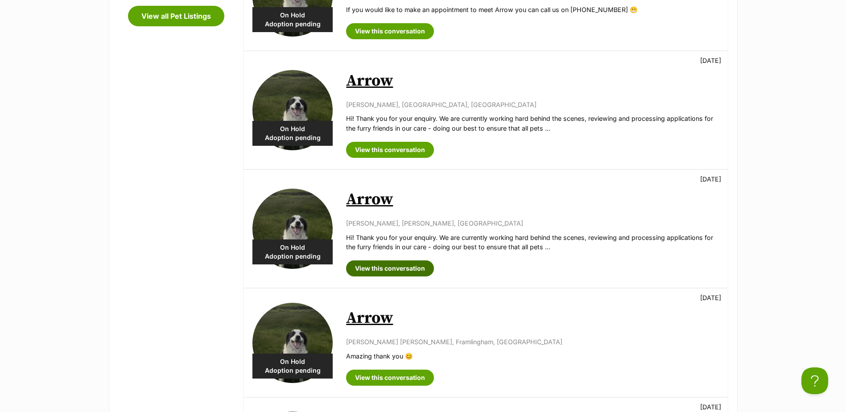
click at [413, 268] on link "View this conversation" at bounding box center [390, 268] width 88 height 16
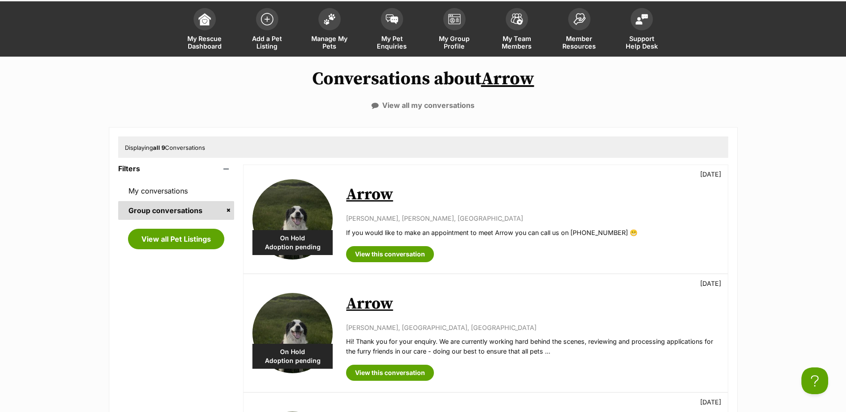
scroll to position [0, 0]
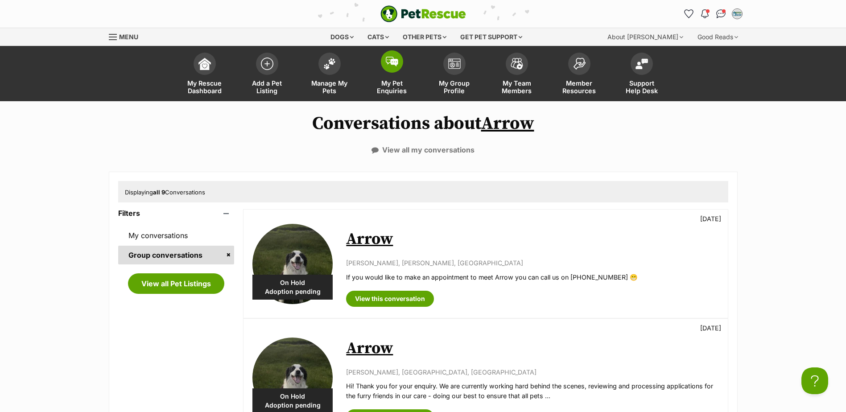
click at [393, 76] on link "My Pet Enquiries" at bounding box center [392, 74] width 62 height 53
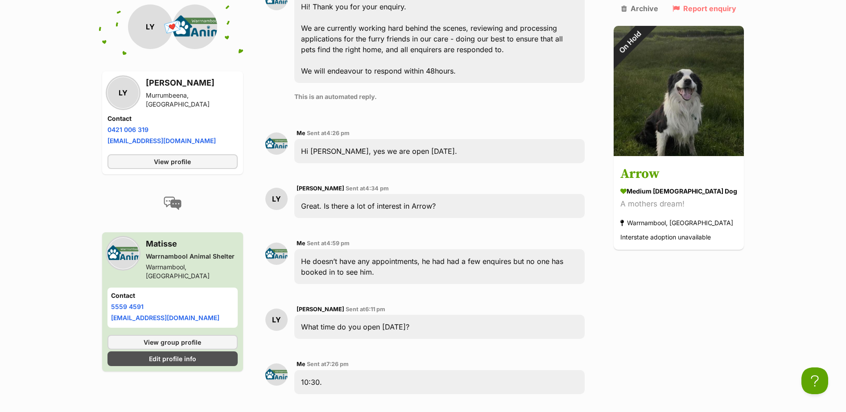
scroll to position [391, 0]
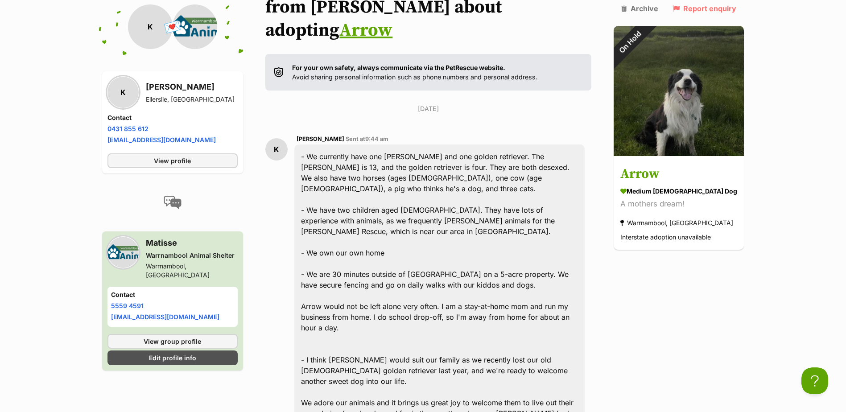
scroll to position [49, 0]
